Goal: Task Accomplishment & Management: Manage account settings

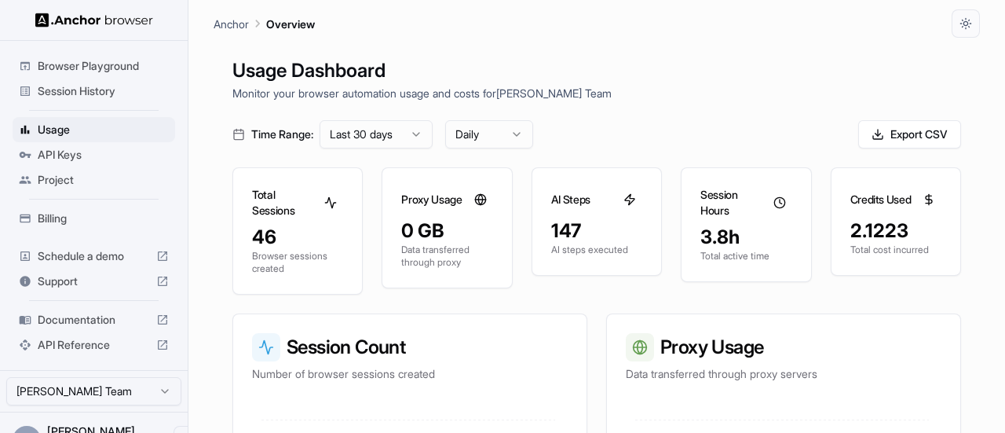
scroll to position [31, 0]
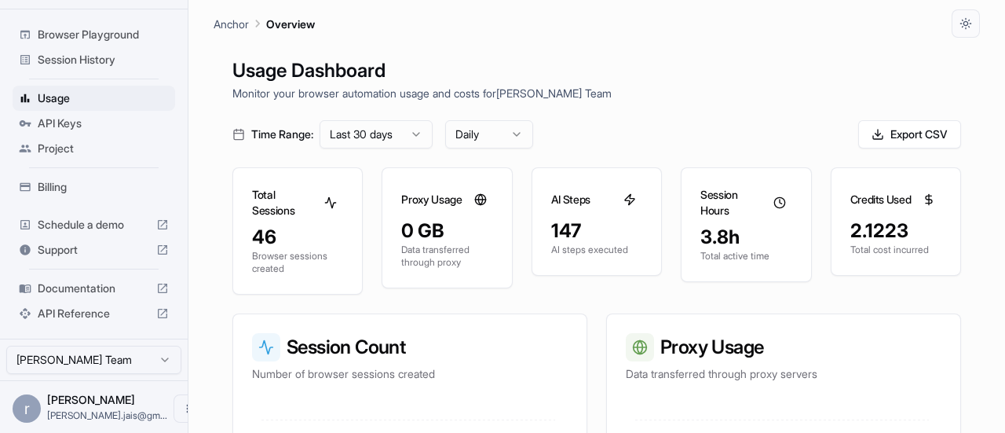
click at [68, 128] on span "API Keys" at bounding box center [103, 123] width 131 height 16
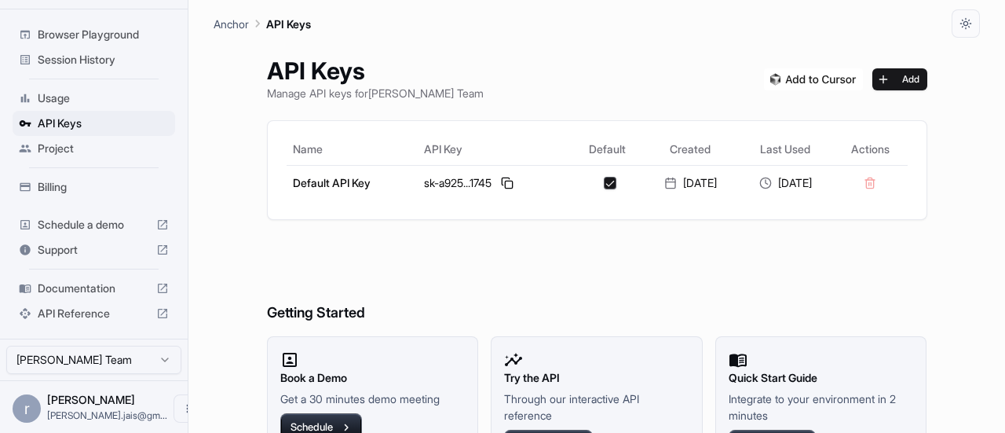
click at [57, 82] on ul "Browser Playground Session History Usage API Keys Project Billing" at bounding box center [93, 111] width 175 height 190
click at [60, 101] on span "Usage" at bounding box center [103, 98] width 131 height 16
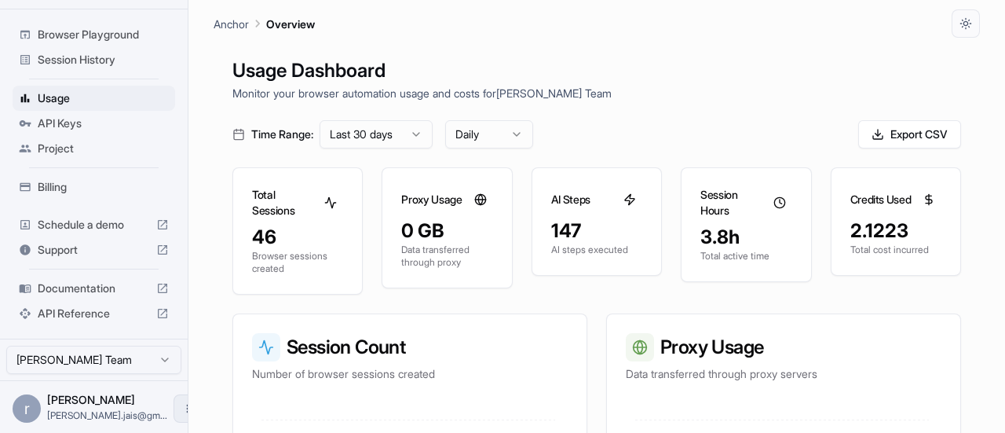
click at [181, 406] on icon "Open menu" at bounding box center [187, 408] width 13 height 13
click at [76, 409] on span "Logout" at bounding box center [75, 406] width 35 height 16
